Goal: Task Accomplishment & Management: Manage account settings

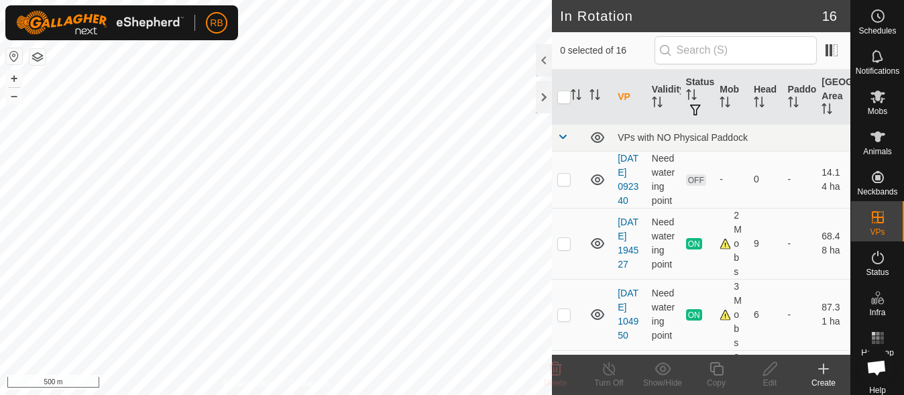
scroll to position [939, 0]
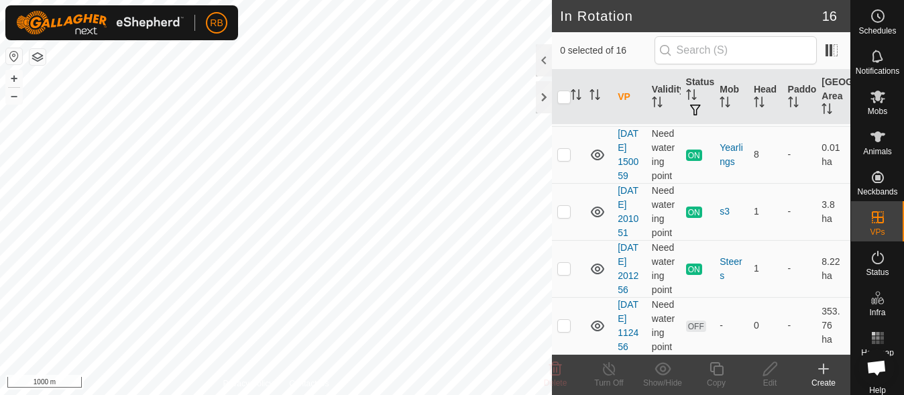
click at [262, 0] on html "RB Schedules Notifications Mobs Animals Neckbands VPs Status Infra Heatmap Help…" at bounding box center [452, 197] width 904 height 395
click at [866, 106] on es-mob-svg-icon at bounding box center [878, 96] width 24 height 21
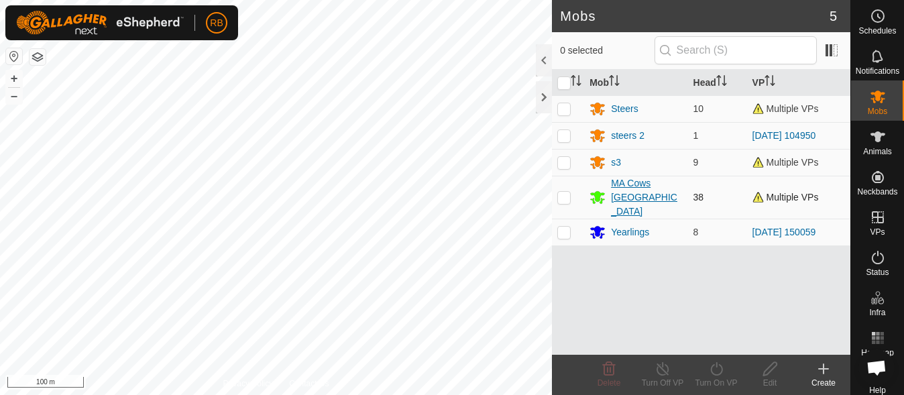
click at [630, 191] on div "MA Cows [GEOGRAPHIC_DATA]" at bounding box center [646, 197] width 71 height 42
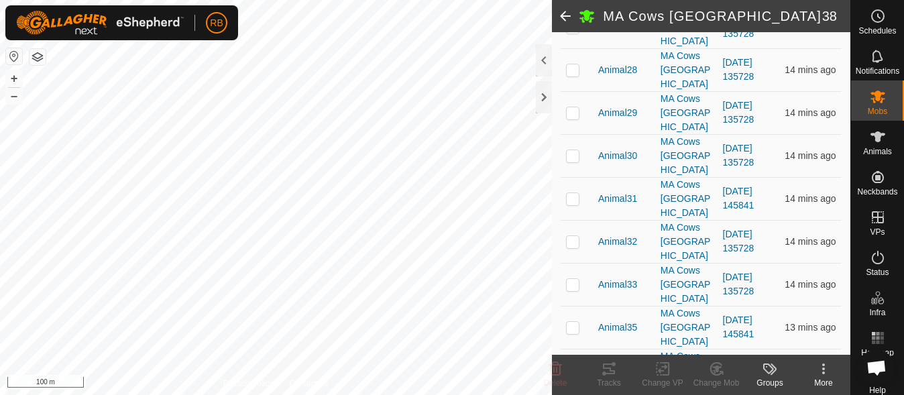
scroll to position [425, 0]
click at [824, 378] on div "More" at bounding box center [824, 383] width 54 height 12
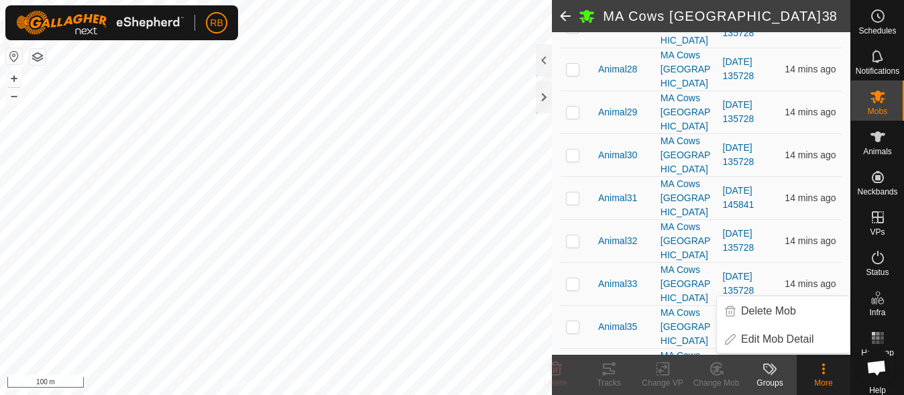
click at [824, 378] on div "More" at bounding box center [824, 383] width 54 height 12
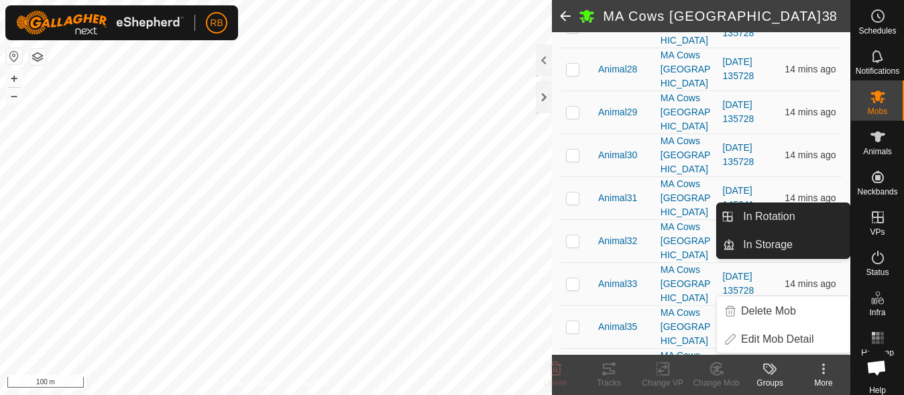
click at [866, 216] on es-virtualpaddocks-svg-icon at bounding box center [878, 217] width 24 height 21
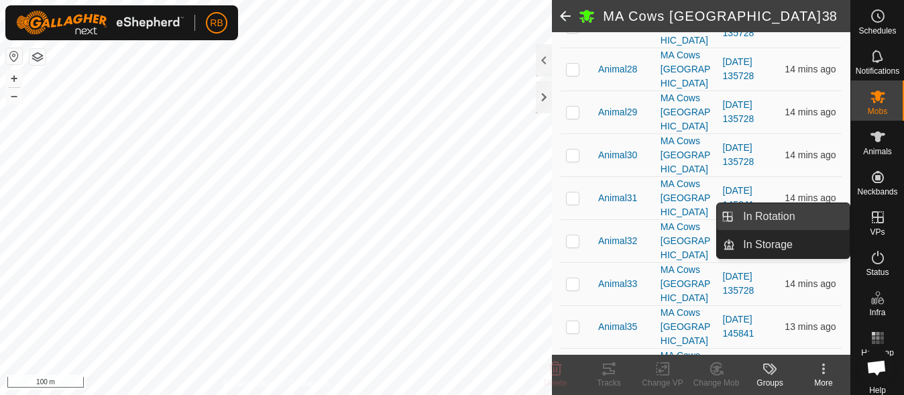
click at [821, 213] on link "In Rotation" at bounding box center [792, 216] width 115 height 27
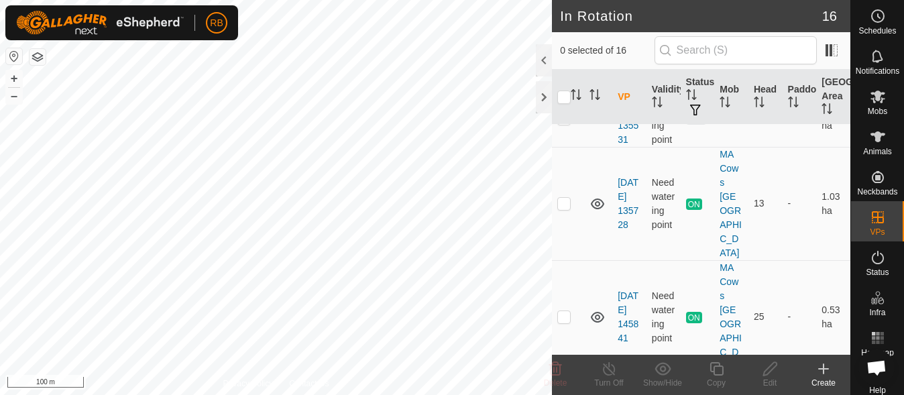
scroll to position [991, 0]
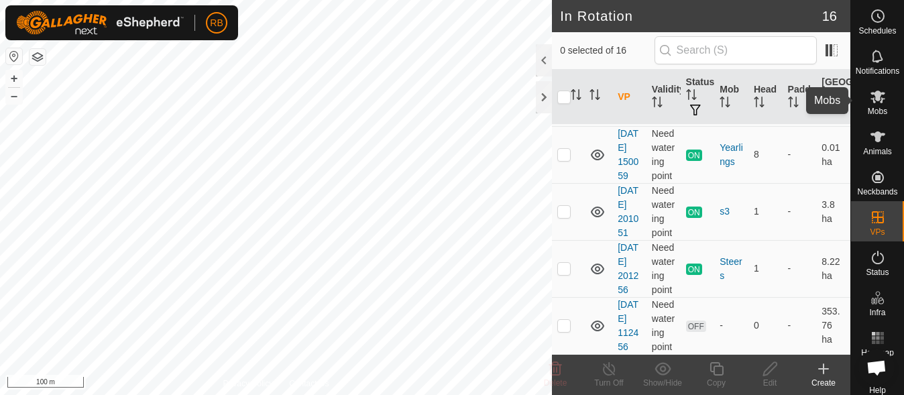
click at [880, 108] on span "Mobs" at bounding box center [877, 111] width 19 height 8
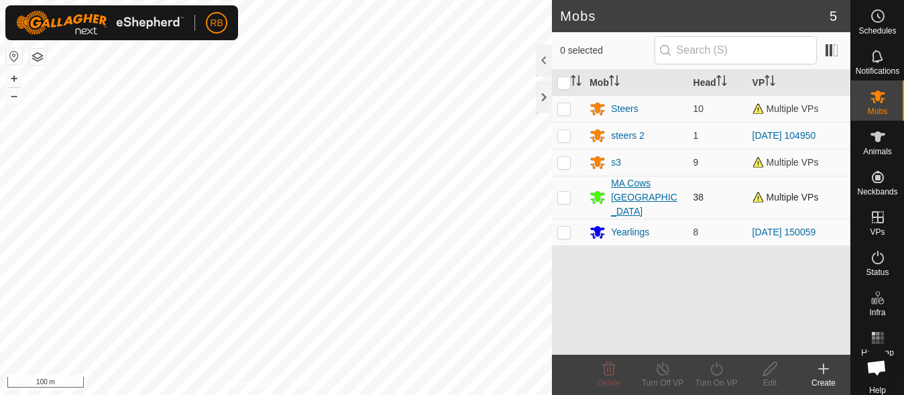
click at [630, 180] on div "MA Cows [GEOGRAPHIC_DATA]" at bounding box center [646, 197] width 71 height 42
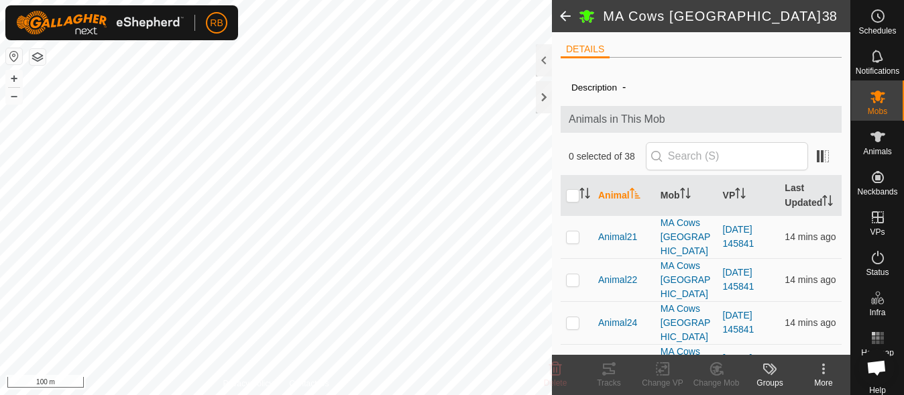
scroll to position [1, 0]
click at [568, 202] on input "checkbox" at bounding box center [572, 195] width 13 height 13
checkbox input "true"
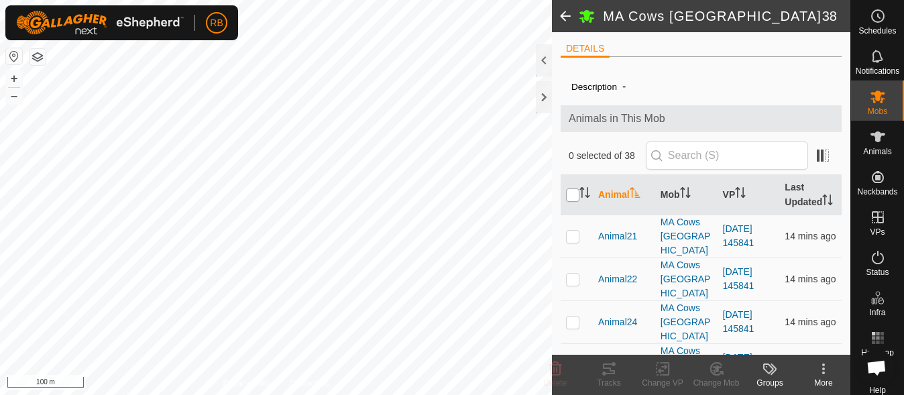
checkbox input "true"
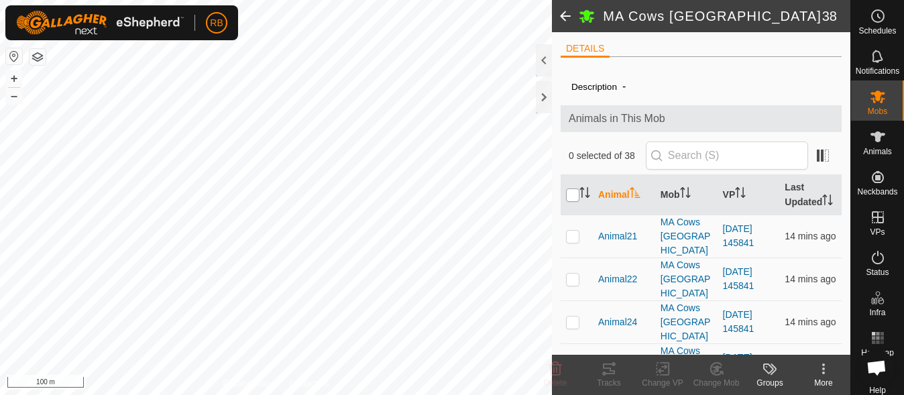
checkbox input "true"
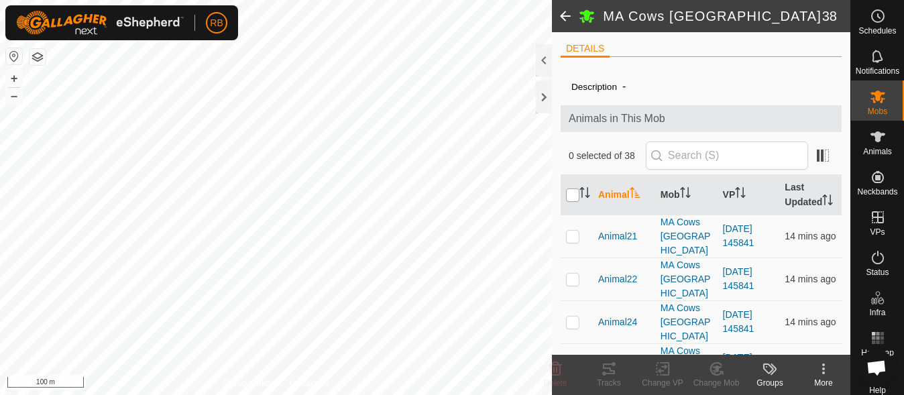
checkbox input "true"
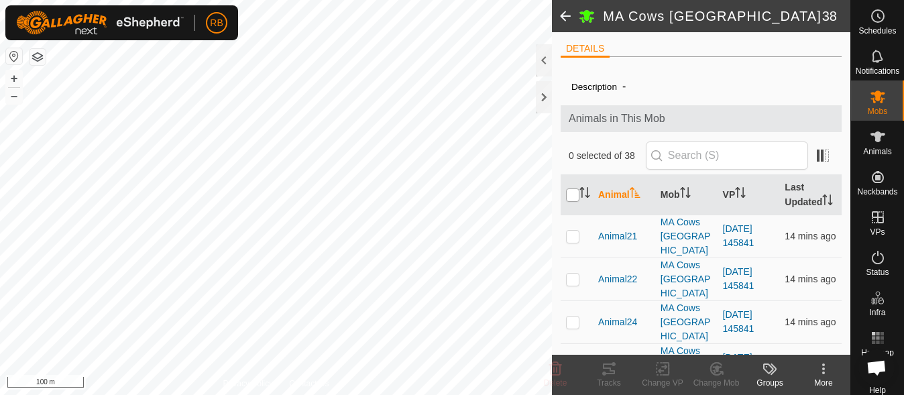
checkbox input "true"
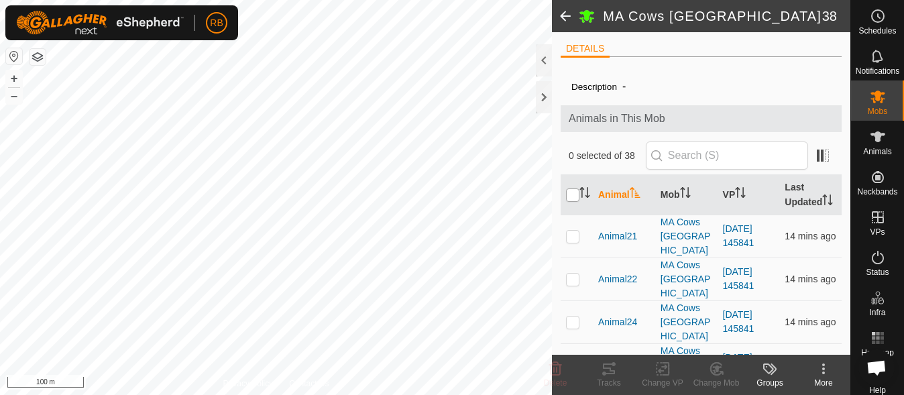
checkbox input "true"
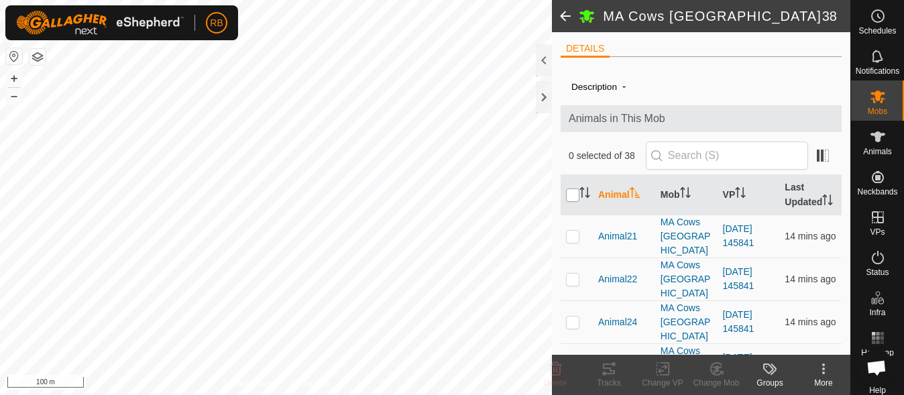
checkbox input "true"
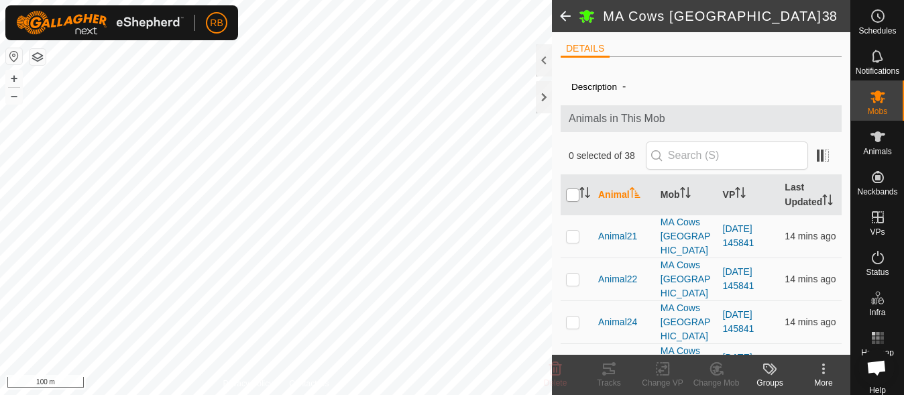
checkbox input "true"
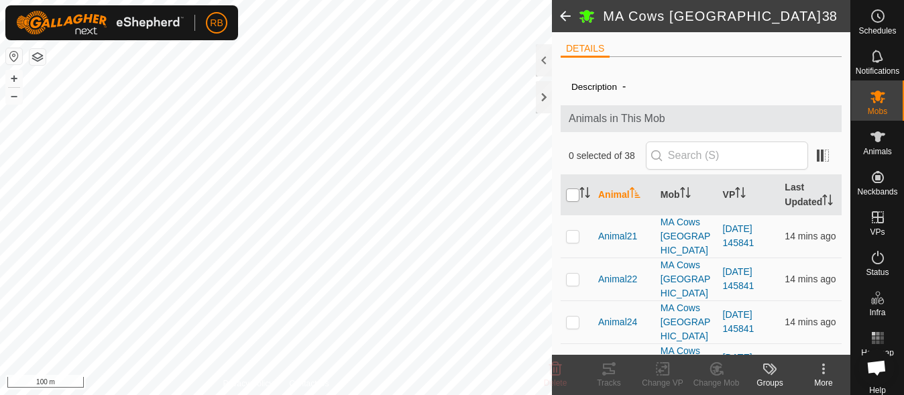
checkbox input "true"
click at [663, 372] on icon at bounding box center [663, 369] width 17 height 16
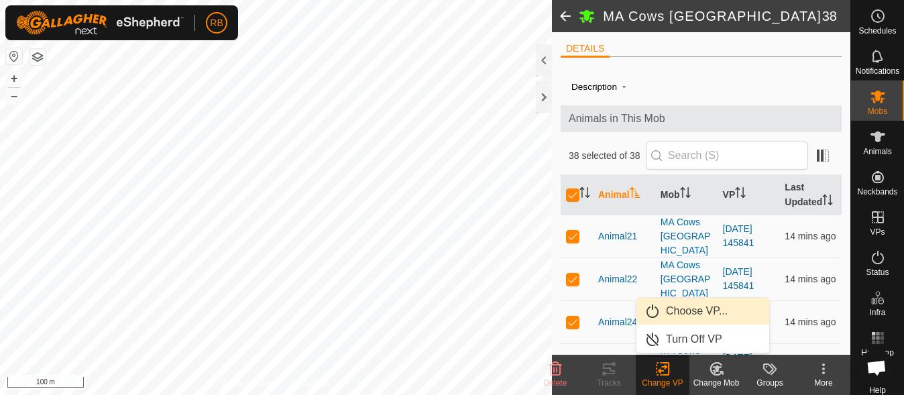
click at [688, 311] on link "Choose VP..." at bounding box center [703, 311] width 133 height 27
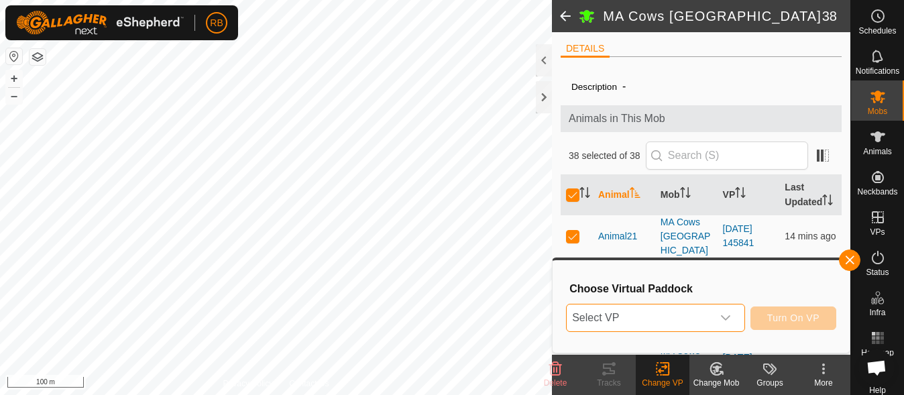
click at [688, 311] on span "Select VP" at bounding box center [639, 318] width 145 height 27
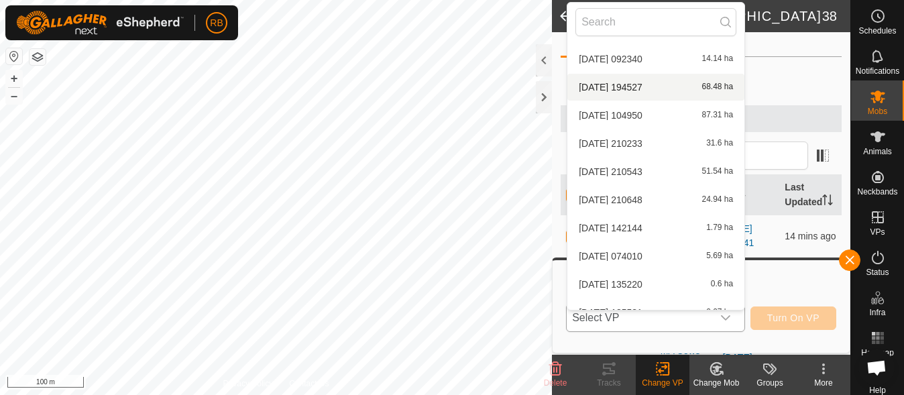
scroll to position [212, 0]
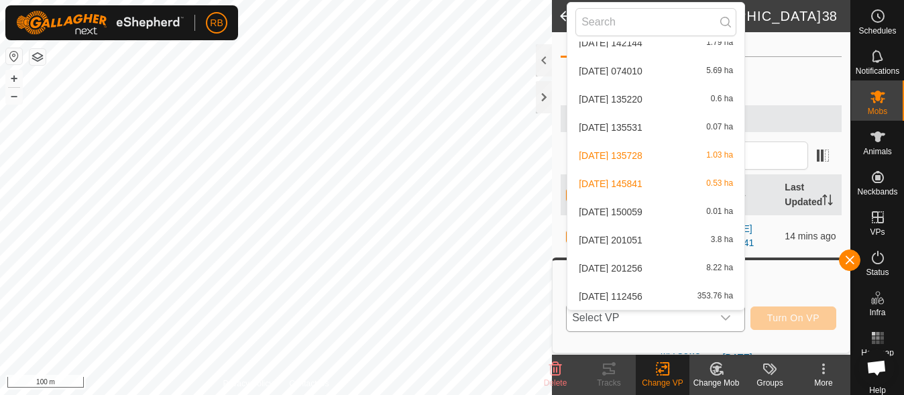
click at [700, 300] on li "[DATE] 112456 353.76 ha" at bounding box center [656, 296] width 177 height 27
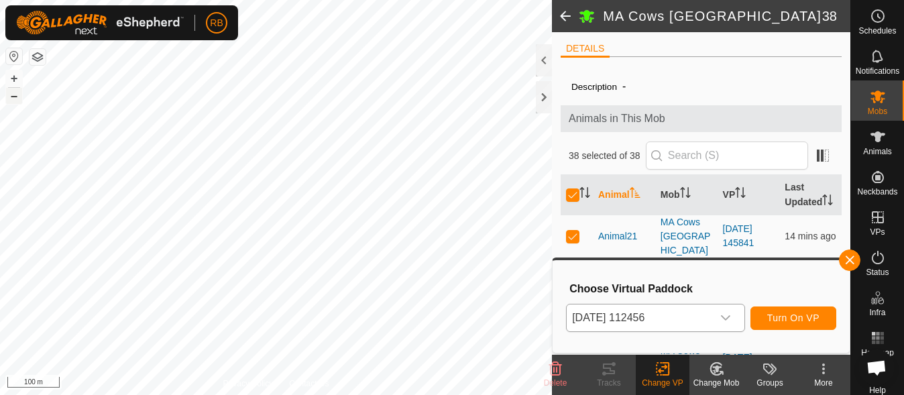
click at [18, 101] on button "–" at bounding box center [14, 96] width 16 height 16
click at [558, 31] on div "MA Cows [GEOGRAPHIC_DATA] 38 DETAILS Description - Animals in This Mob 38 selec…" at bounding box center [425, 197] width 851 height 395
click at [11, 98] on button "–" at bounding box center [14, 96] width 16 height 16
click at [719, 325] on div "dropdown trigger" at bounding box center [725, 318] width 27 height 27
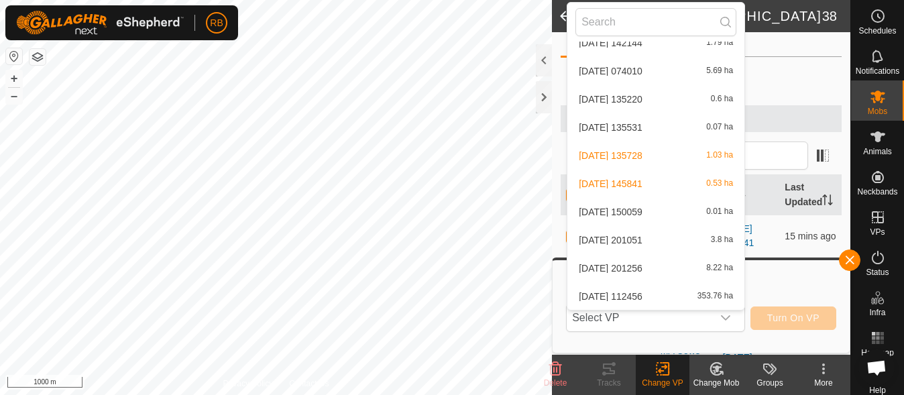
click at [682, 290] on li "[DATE] 112456 353.76 ha" at bounding box center [656, 296] width 177 height 27
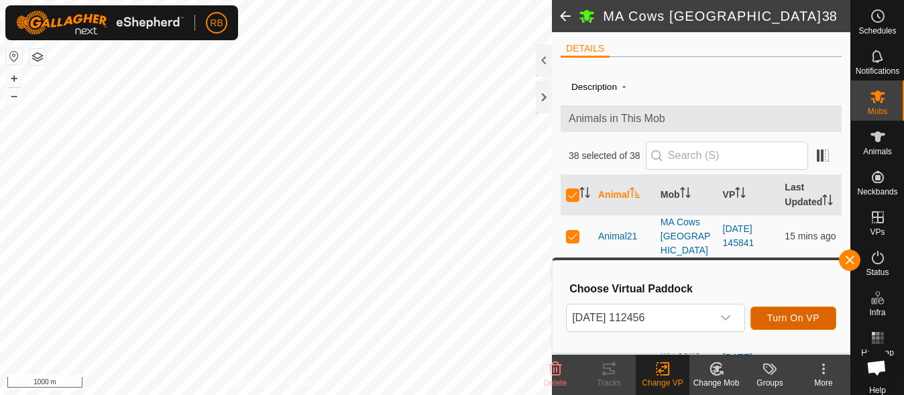
click at [784, 315] on span "Turn On VP" at bounding box center [794, 318] width 52 height 11
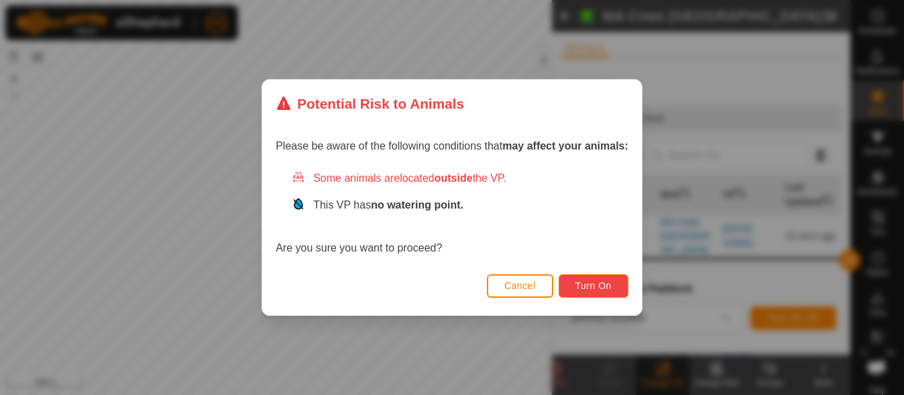
click at [615, 287] on button "Turn On" at bounding box center [594, 285] width 70 height 23
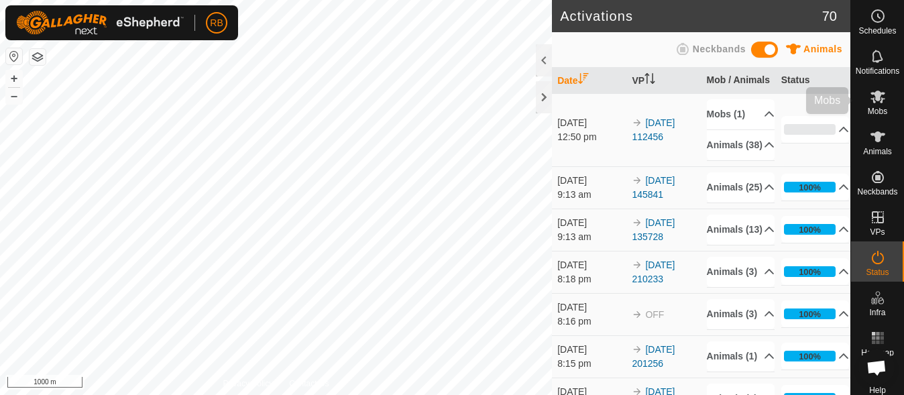
click at [870, 101] on icon at bounding box center [878, 97] width 16 height 16
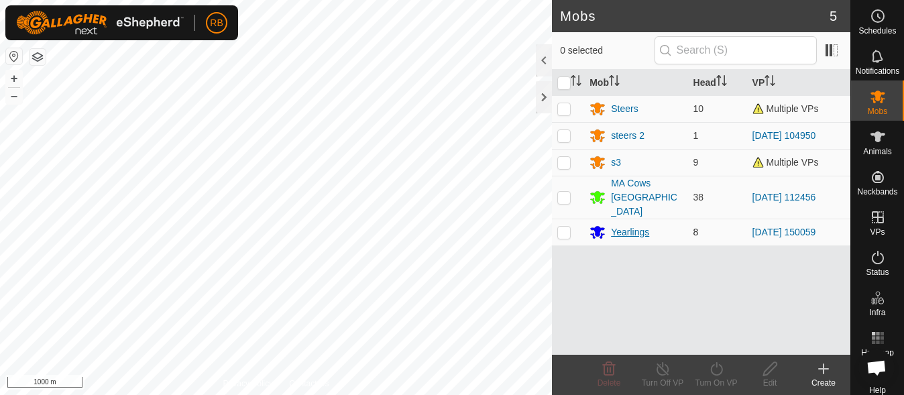
click at [623, 225] on div "Yearlings" at bounding box center [630, 232] width 38 height 14
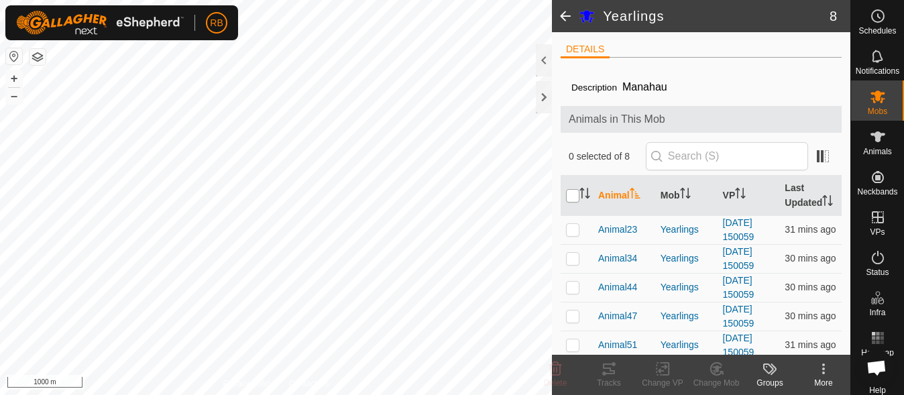
click at [574, 201] on input "checkbox" at bounding box center [572, 195] width 13 height 13
checkbox input "true"
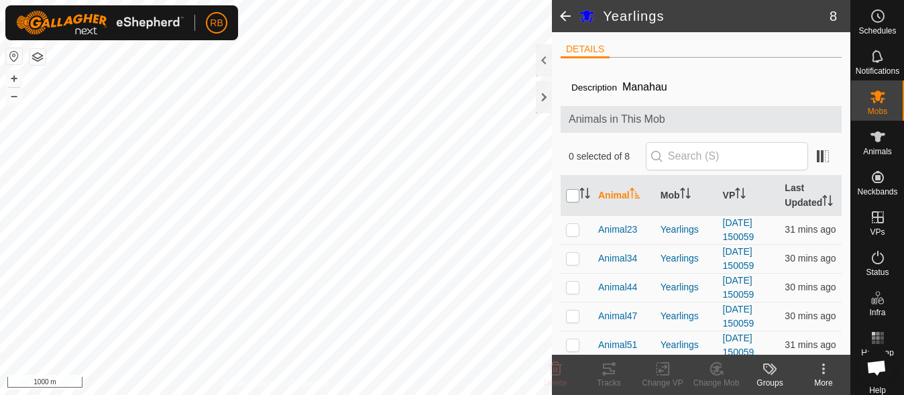
checkbox input "true"
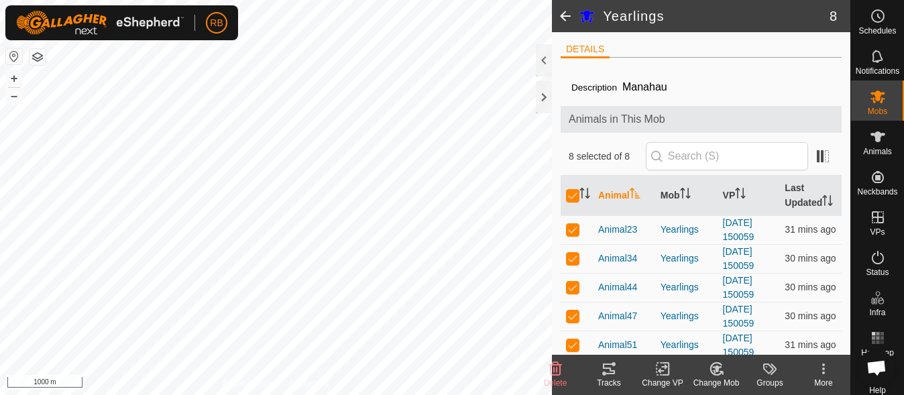
click at [672, 373] on change-vp-svg-icon at bounding box center [663, 369] width 54 height 16
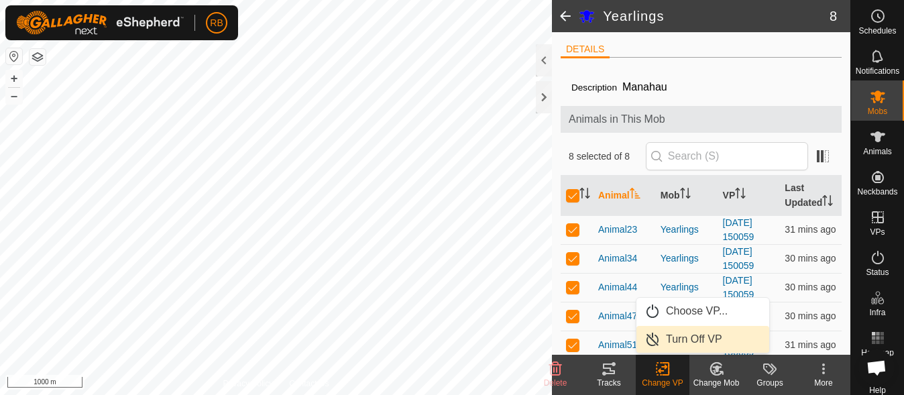
click at [703, 335] on link "Turn Off VP" at bounding box center [703, 339] width 133 height 27
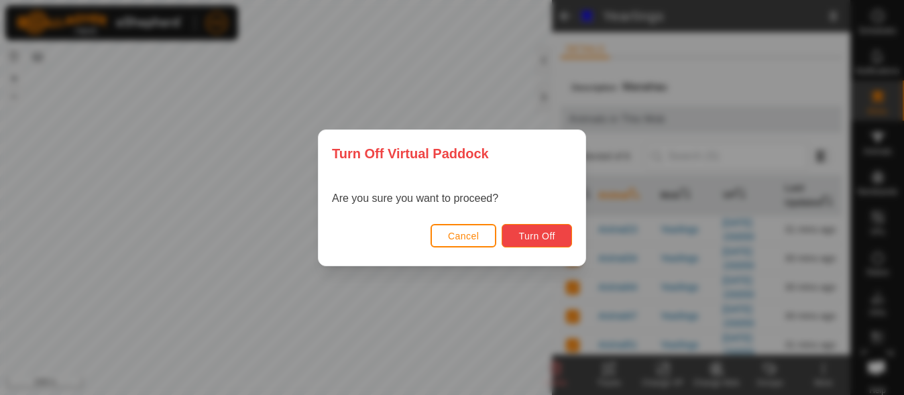
click at [547, 231] on span "Turn Off" at bounding box center [537, 236] width 37 height 11
